Goal: Information Seeking & Learning: Learn about a topic

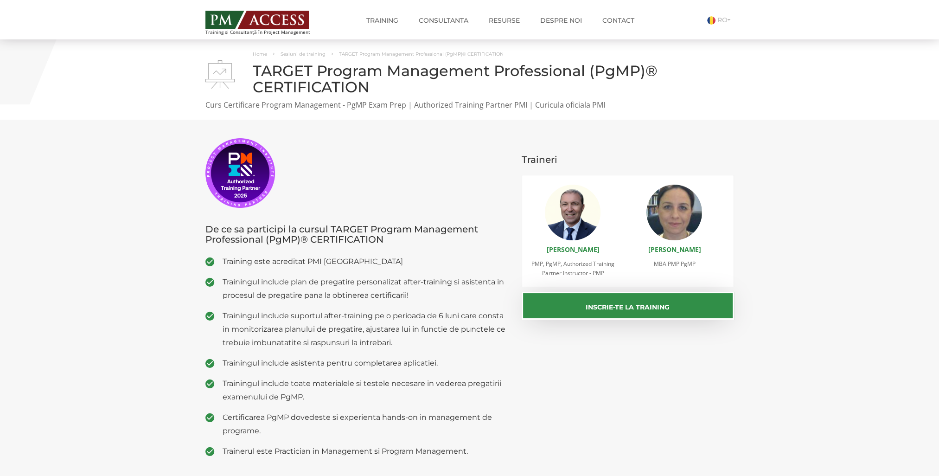
click at [574, 218] on img at bounding box center [573, 212] width 56 height 56
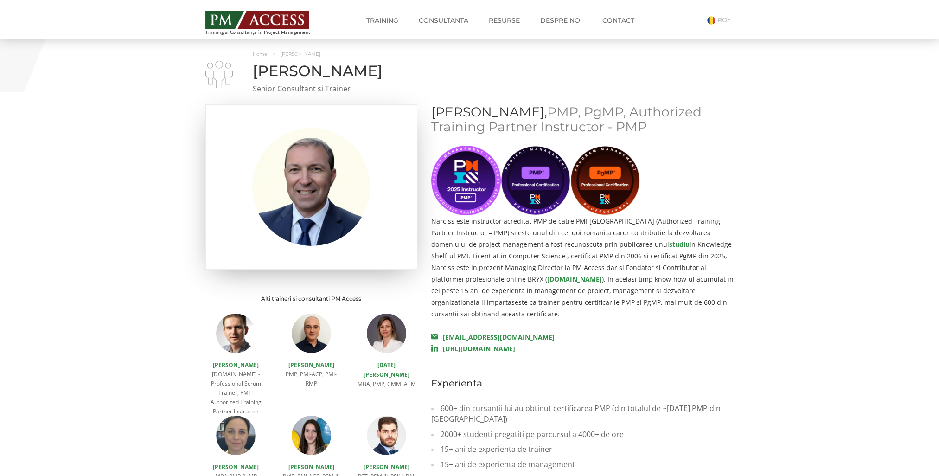
click at [298, 188] on img at bounding box center [311, 187] width 118 height 118
click at [304, 333] on img at bounding box center [311, 332] width 39 height 39
click at [319, 364] on link "[PERSON_NAME]" at bounding box center [311, 365] width 46 height 8
click at [617, 171] on img at bounding box center [605, 181] width 70 height 70
click at [549, 170] on img at bounding box center [536, 181] width 70 height 70
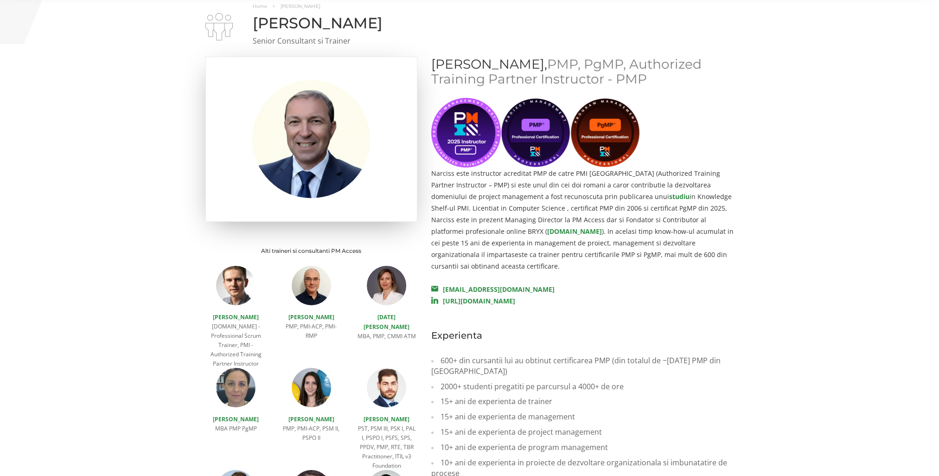
scroll to position [46, 0]
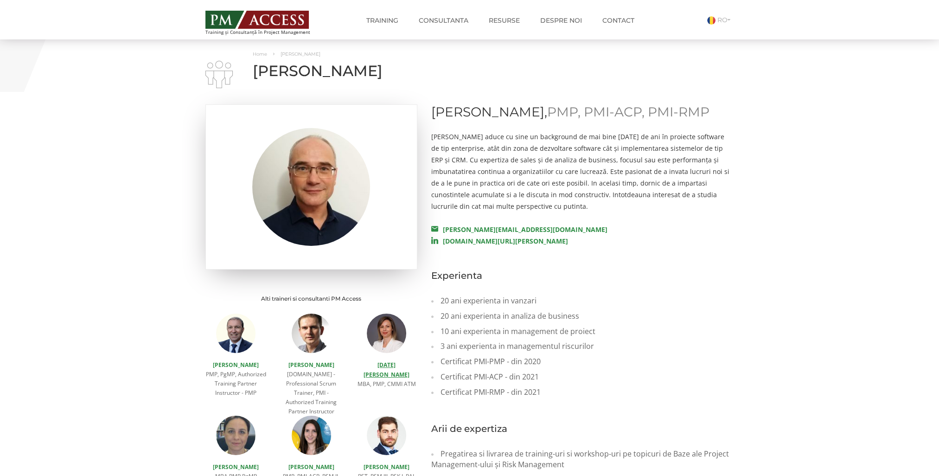
click at [391, 362] on link "[DATE][PERSON_NAME]" at bounding box center [386, 370] width 46 height 18
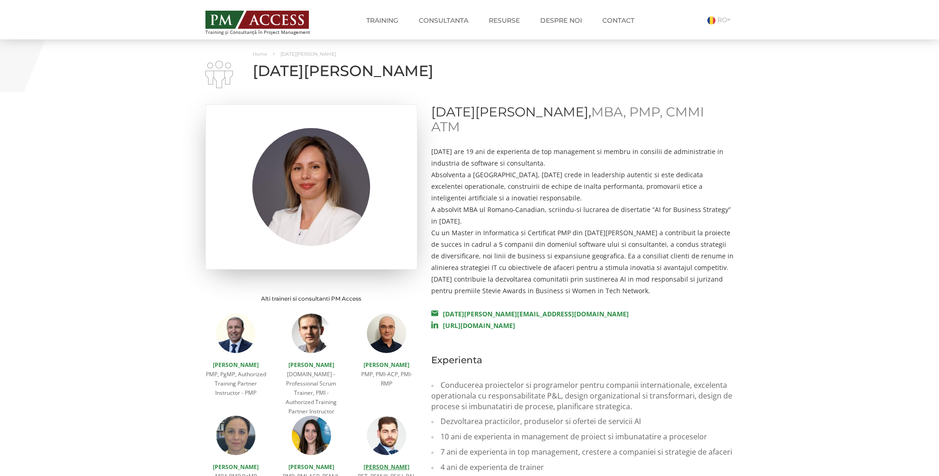
click at [373, 466] on link "[PERSON_NAME]" at bounding box center [386, 467] width 46 height 8
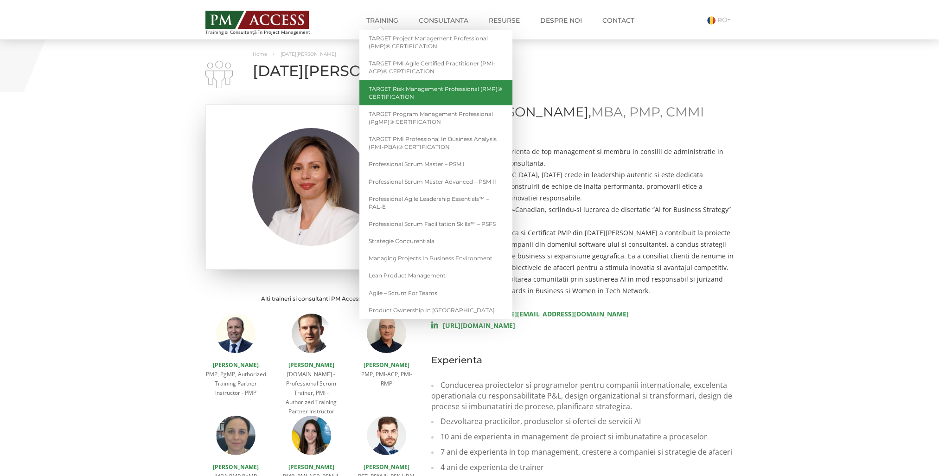
click at [404, 96] on link "TARGET Risk Management Professional (RMP)® CERTIFICATION" at bounding box center [435, 92] width 153 height 25
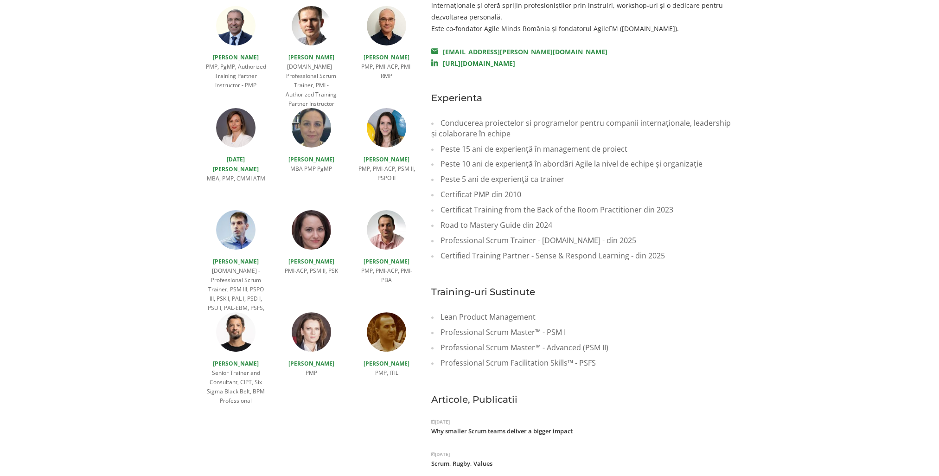
scroll to position [278, 0]
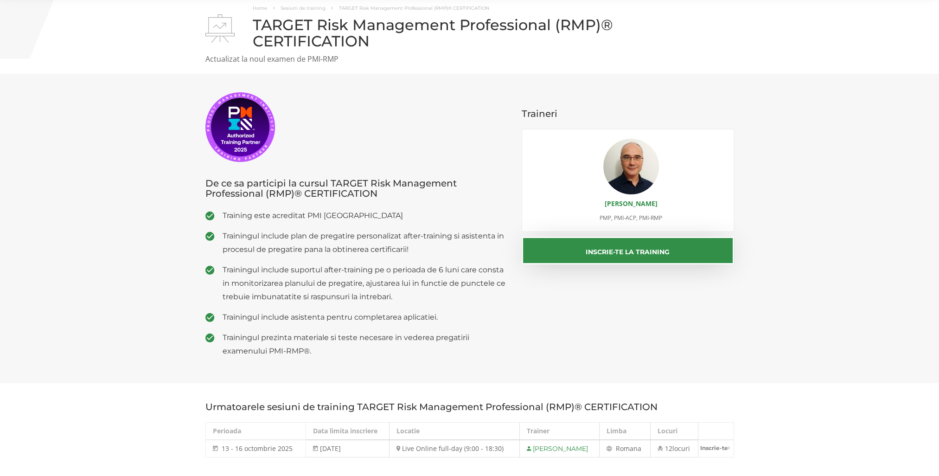
scroll to position [46, 0]
drag, startPoint x: 223, startPoint y: 435, endPoint x: 293, endPoint y: 430, distance: 70.1
click at [293, 439] on td "[DATE] - [DATE] [DATE] - [DATE]" at bounding box center [255, 448] width 100 height 18
click at [839, 293] on section "De ce sa participi la cursul TARGET Risk Management Professional (RMP)® CERTIFI…" at bounding box center [469, 227] width 939 height 309
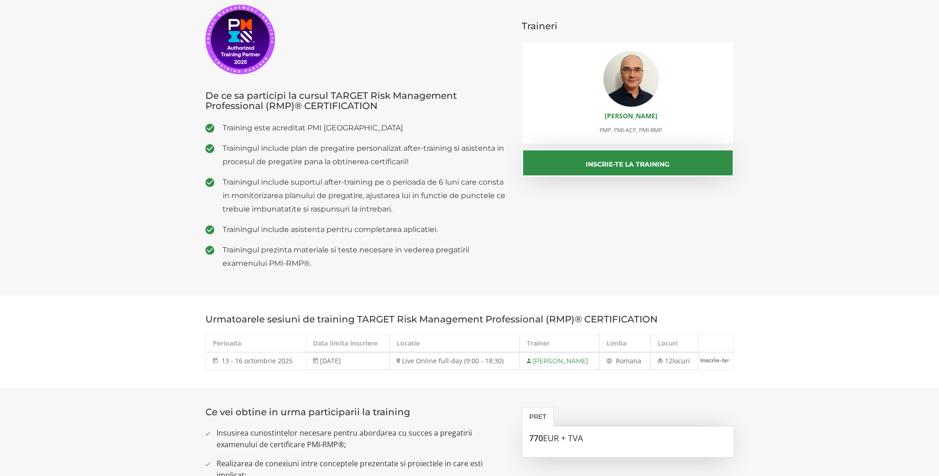
scroll to position [232, 0]
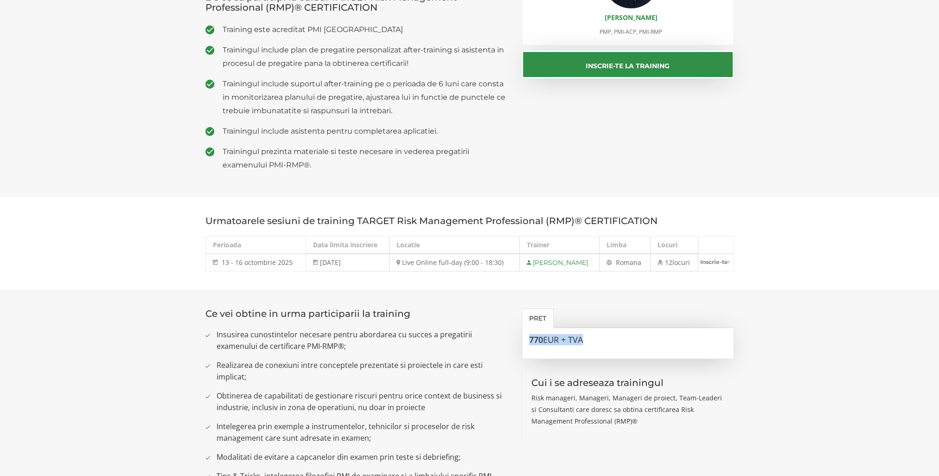
drag, startPoint x: 528, startPoint y: 323, endPoint x: 590, endPoint y: 327, distance: 61.7
click at [590, 328] on div "770 EUR + TVA" at bounding box center [627, 343] width 212 height 31
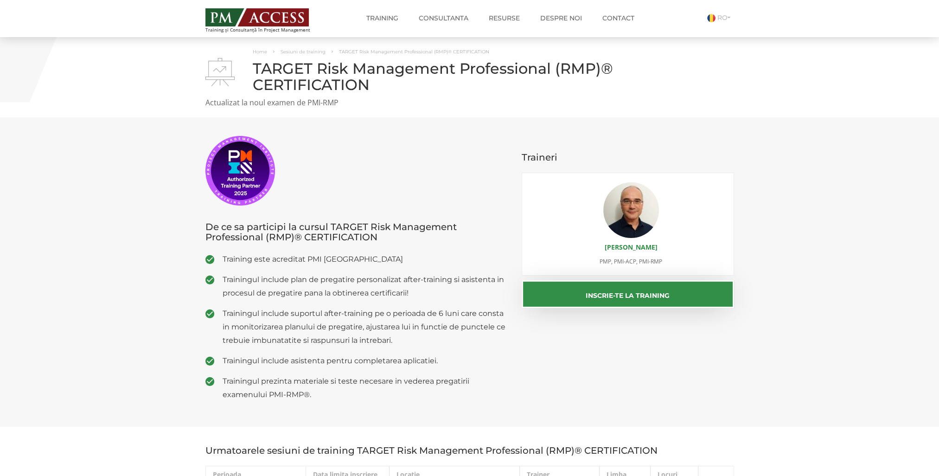
scroll to position [0, 0]
